Goal: Task Accomplishment & Management: Manage account settings

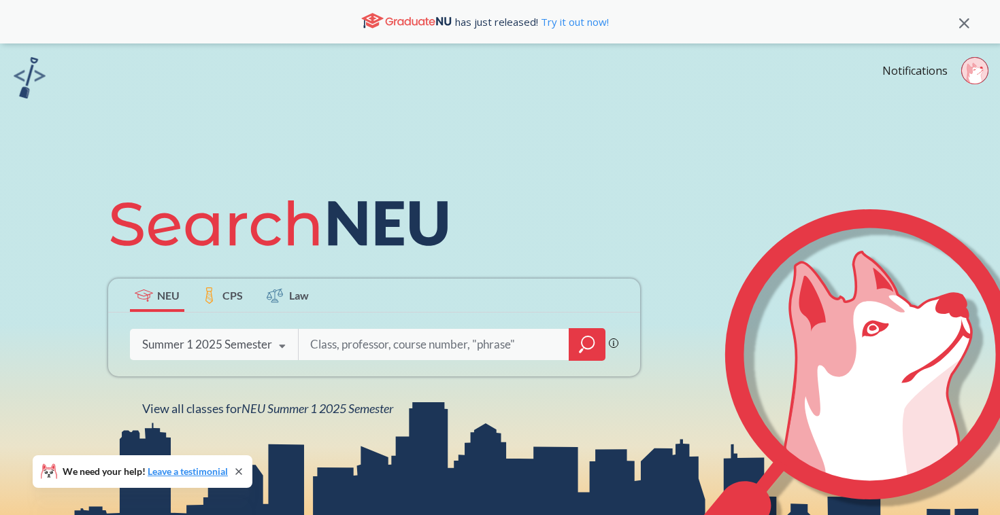
click at [256, 344] on div "Summer 1 2025 Semester" at bounding box center [207, 344] width 130 height 15
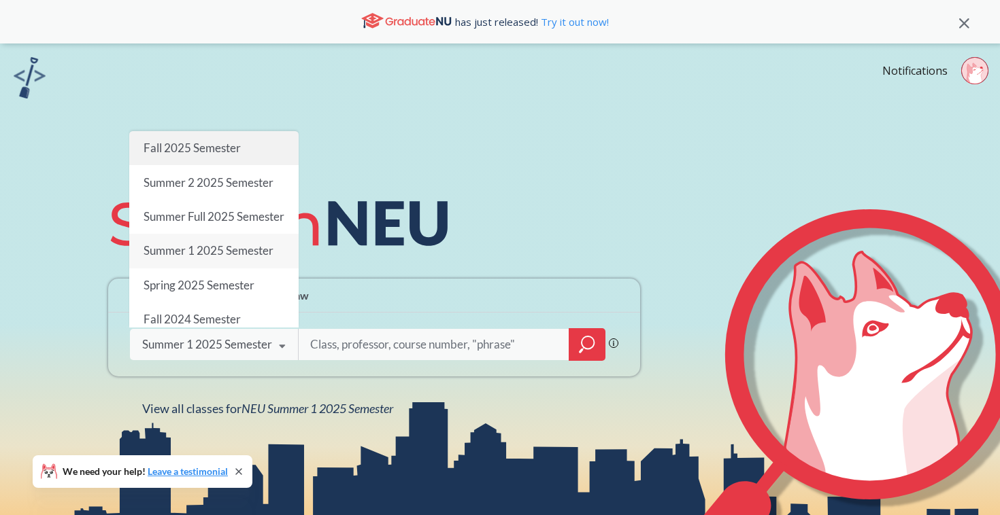
click at [208, 152] on span "Fall 2025 Semester" at bounding box center [191, 148] width 97 height 14
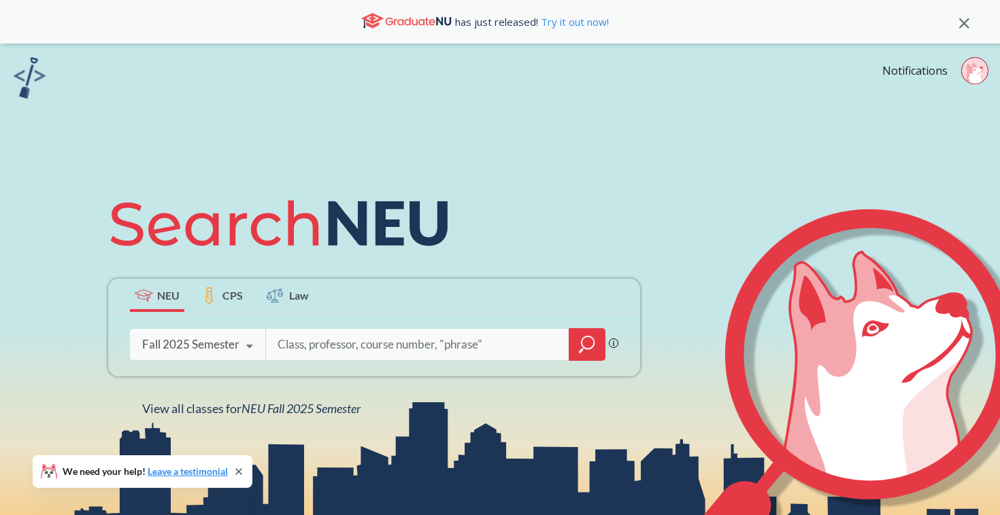
click at [370, 347] on input "search" at bounding box center [417, 344] width 283 height 29
type input "portfolio management"
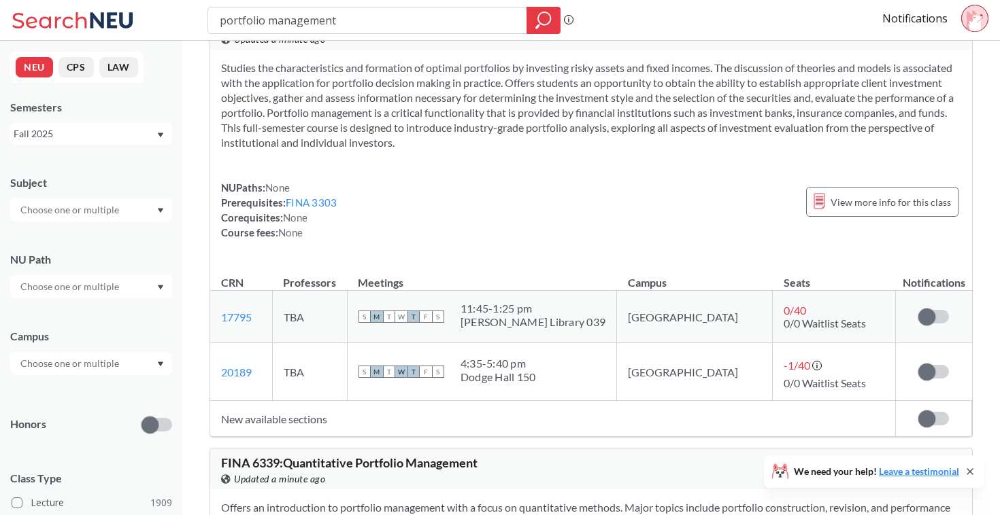
scroll to position [54, 0]
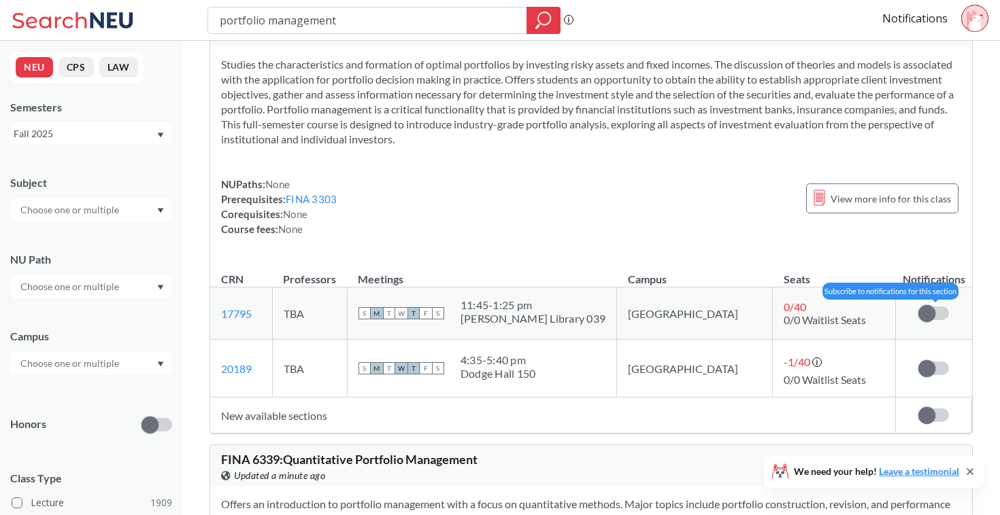
click at [921, 316] on span at bounding box center [926, 313] width 17 height 17
click at [918, 307] on input "checkbox" at bounding box center [918, 307] width 0 height 0
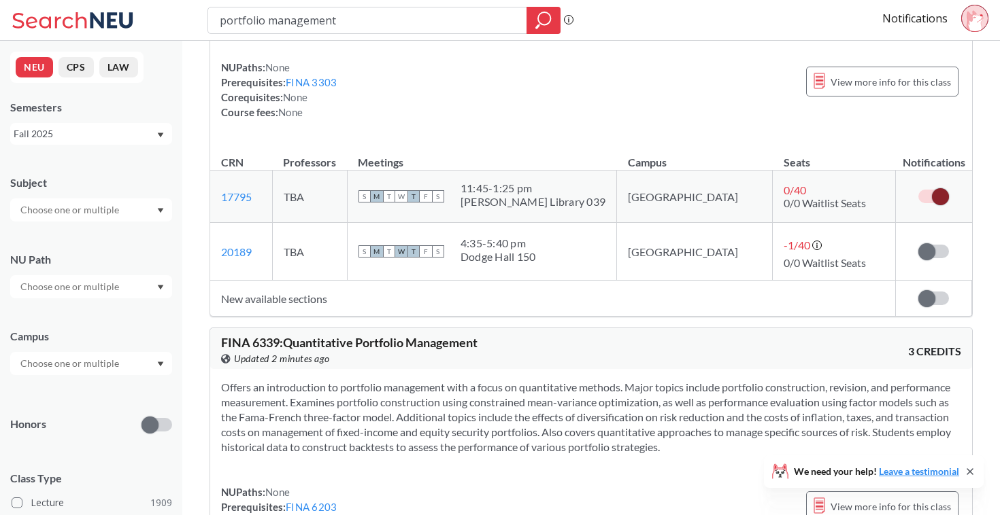
scroll to position [171, 0]
